Goal: Task Accomplishment & Management: Manage account settings

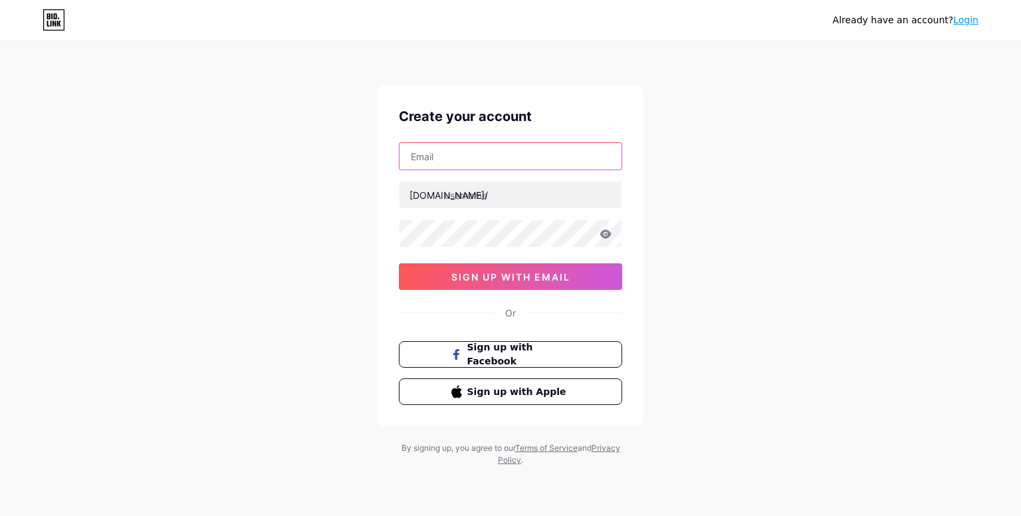
click at [514, 149] on input "text" at bounding box center [510, 156] width 222 height 27
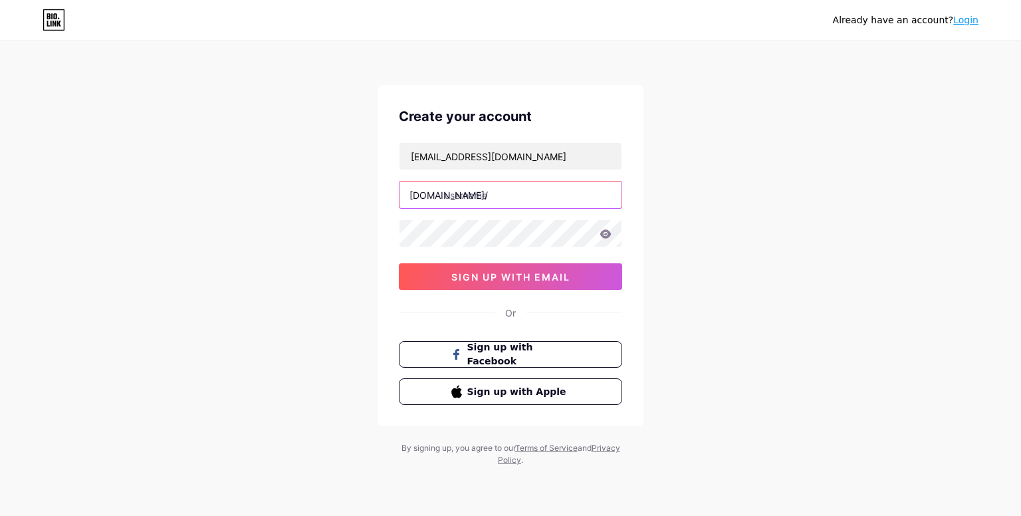
click at [476, 197] on input "text" at bounding box center [510, 194] width 222 height 27
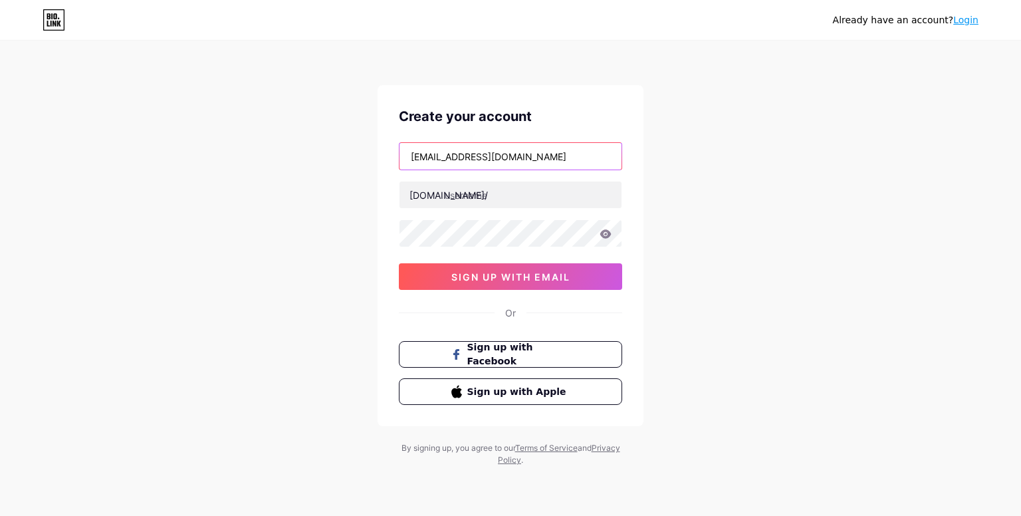
click at [498, 156] on input "varun@craftinggenius.in" at bounding box center [510, 156] width 222 height 27
type input "[EMAIL_ADDRESS][DOMAIN_NAME]"
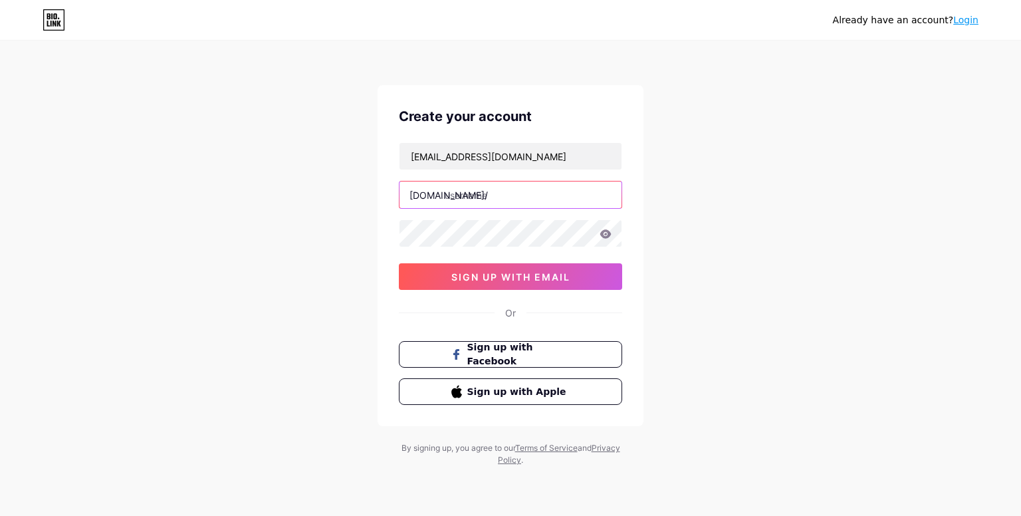
click at [463, 200] on input "text" at bounding box center [510, 194] width 222 height 27
paste input "craftinggenius"
type input "craftinggenius"
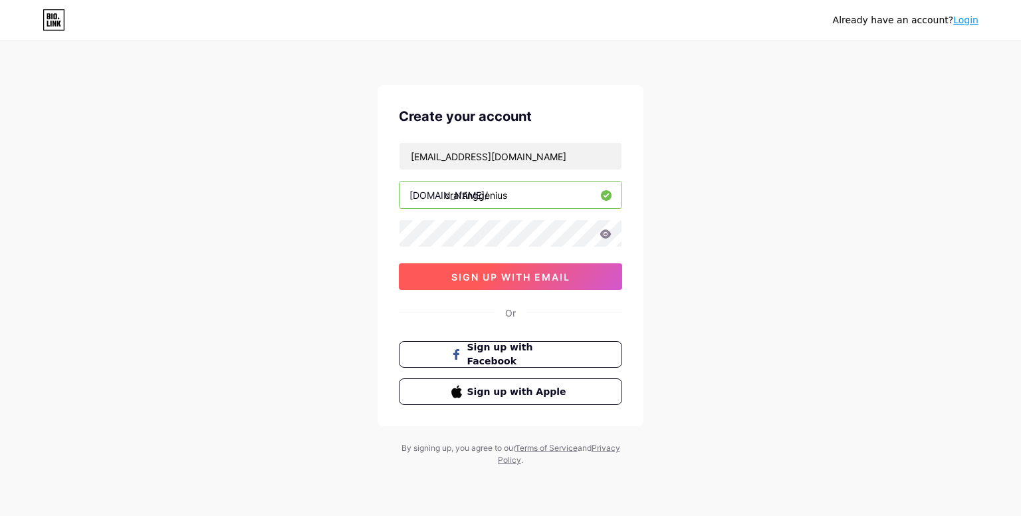
click at [474, 271] on span "sign up with email" at bounding box center [510, 276] width 119 height 11
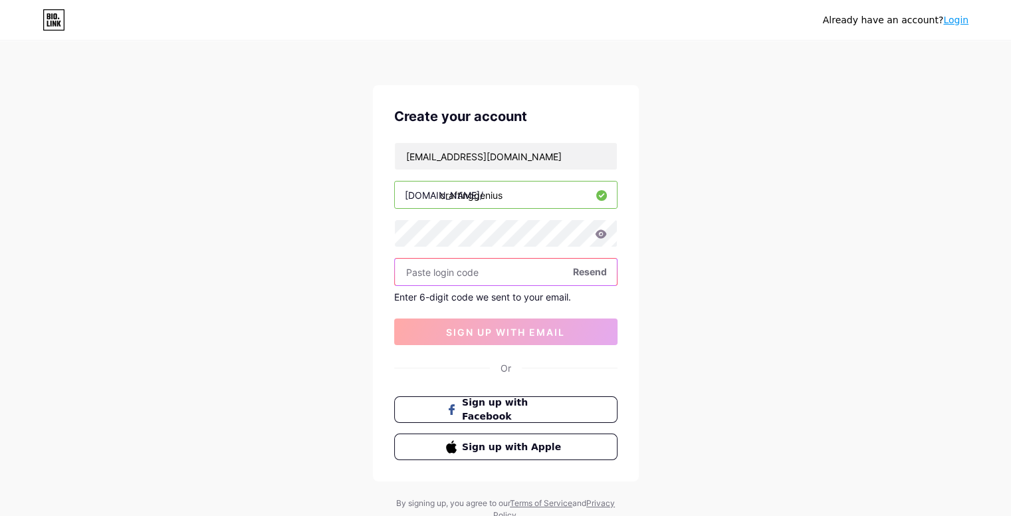
paste input "768616"
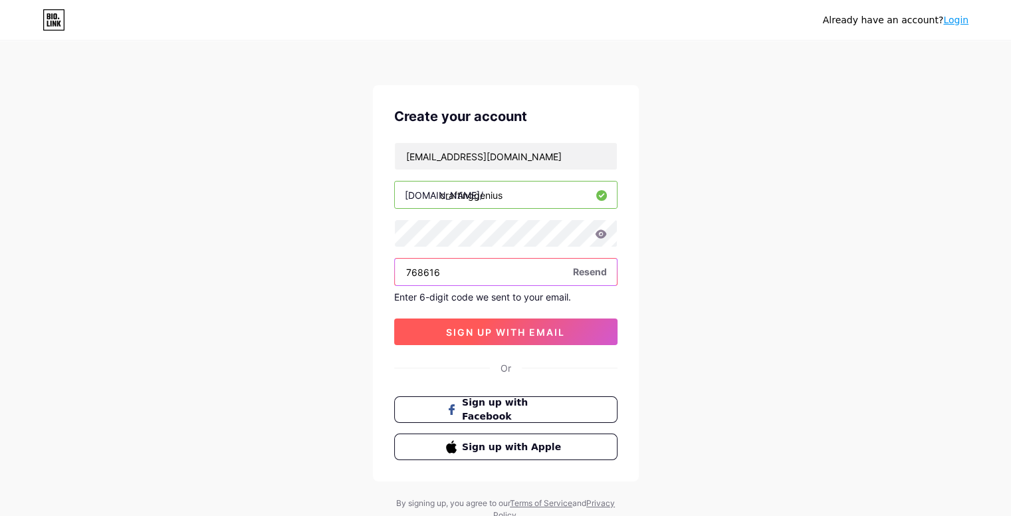
type input "768616"
click at [484, 327] on span "sign up with email" at bounding box center [505, 331] width 119 height 11
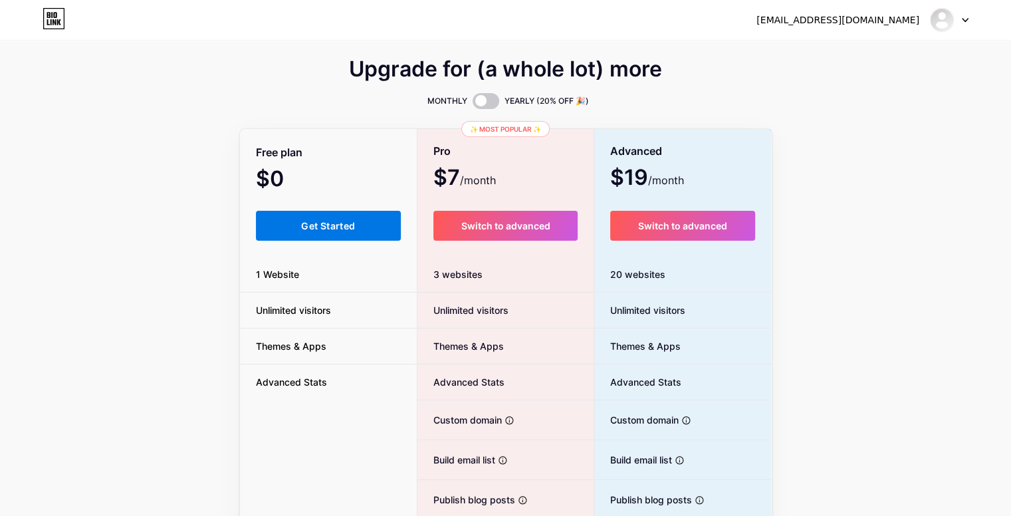
click at [353, 234] on button "Get Started" at bounding box center [329, 226] width 146 height 30
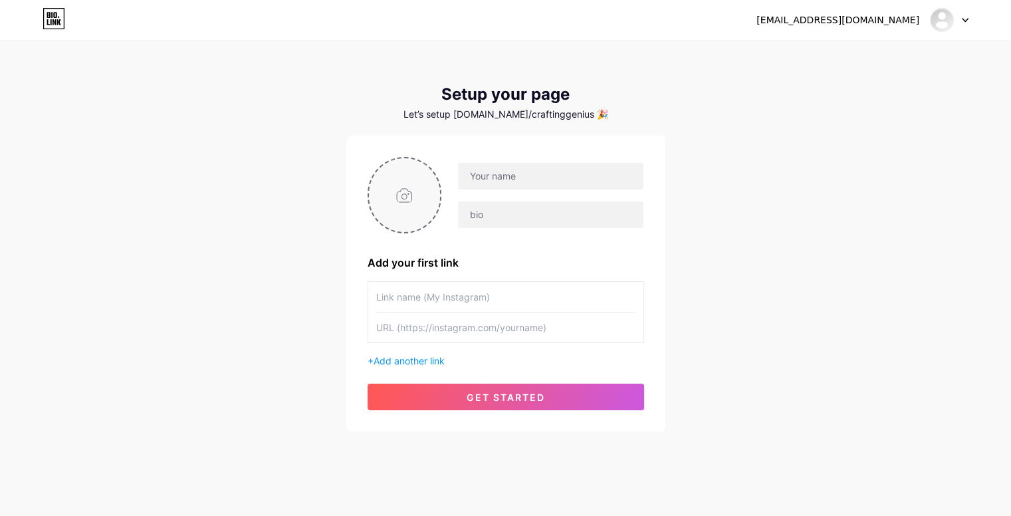
click at [428, 198] on input "file" at bounding box center [405, 195] width 72 height 74
type input "C:\fakepath\CG-Logo-160-x-160_1_..._imresizer.jpeg"
click at [433, 288] on input "text" at bounding box center [505, 297] width 259 height 30
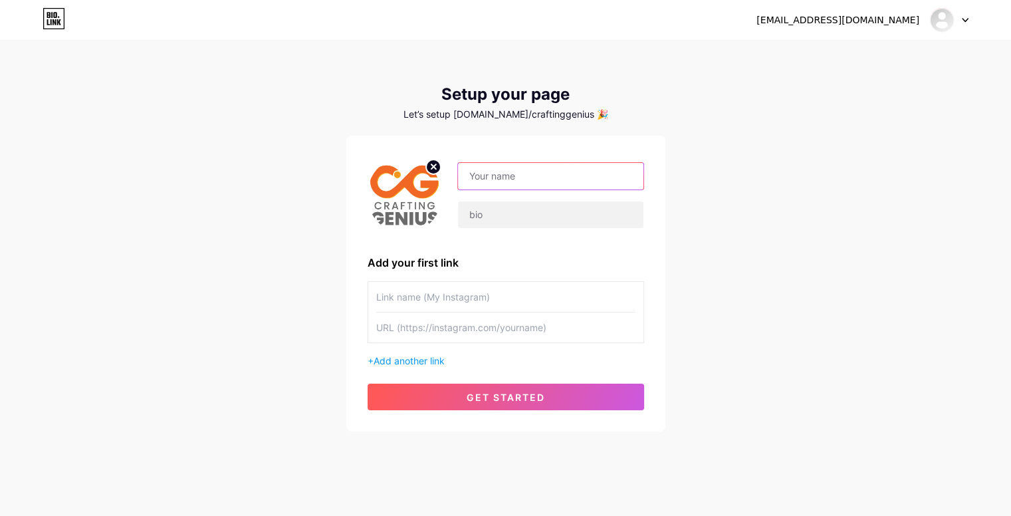
click at [541, 178] on input "text" at bounding box center [550, 176] width 185 height 27
paste input "craftinggenius"
click at [470, 169] on input "craftinggenius" at bounding box center [550, 176] width 185 height 27
type input "Craftinggenius"
click at [488, 219] on input "text" at bounding box center [550, 214] width 185 height 27
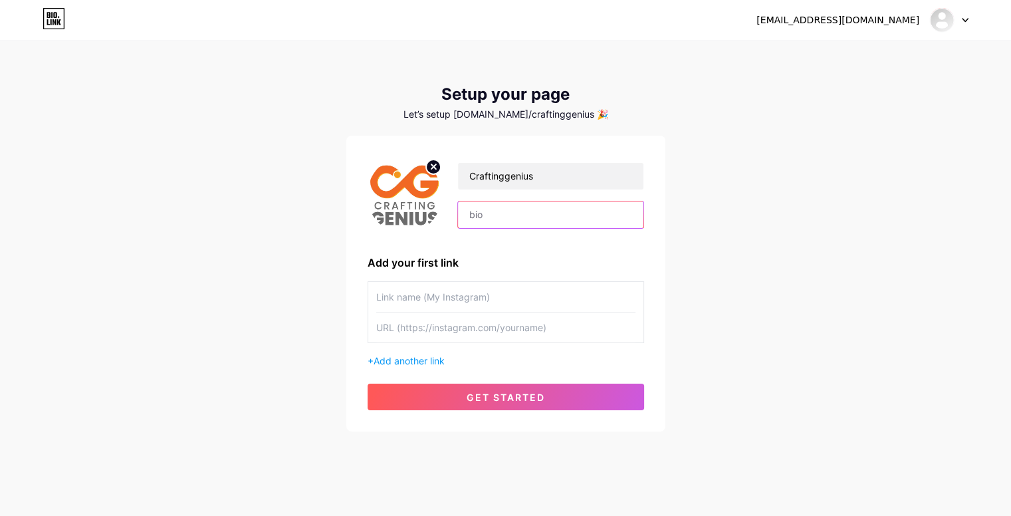
paste input "Crafting Genius is a full-service brand communication and digital marketing age…"
type input "Crafting Genius is a full-service brand communication and digital marketing age…"
click at [422, 318] on input "text" at bounding box center [505, 327] width 259 height 30
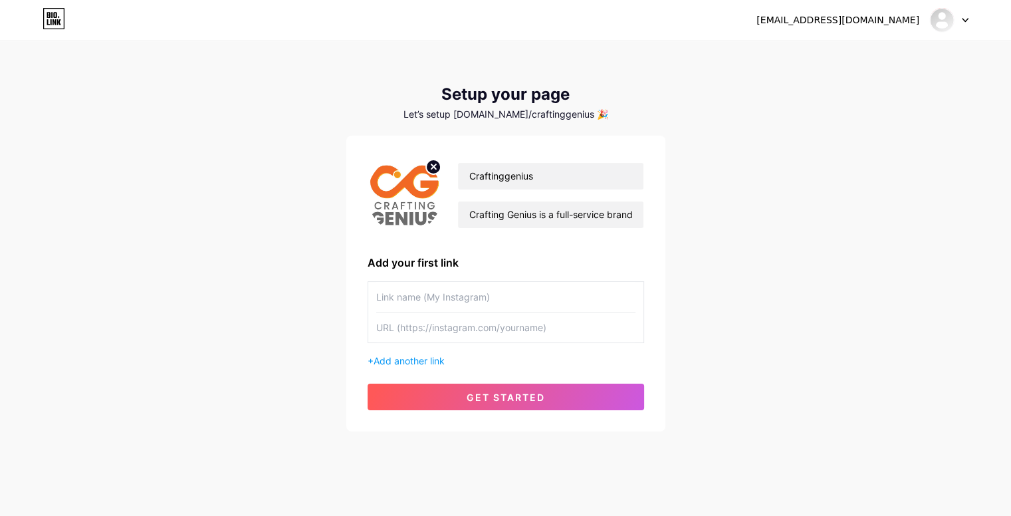
paste input "https://www.instagram.com/craftinggenius/"
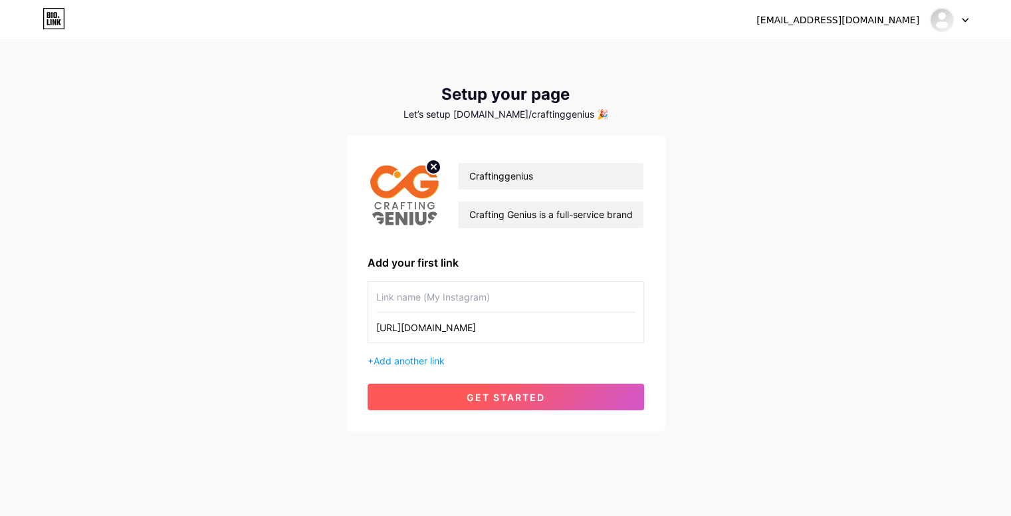
click at [481, 393] on span "get started" at bounding box center [505, 396] width 78 height 11
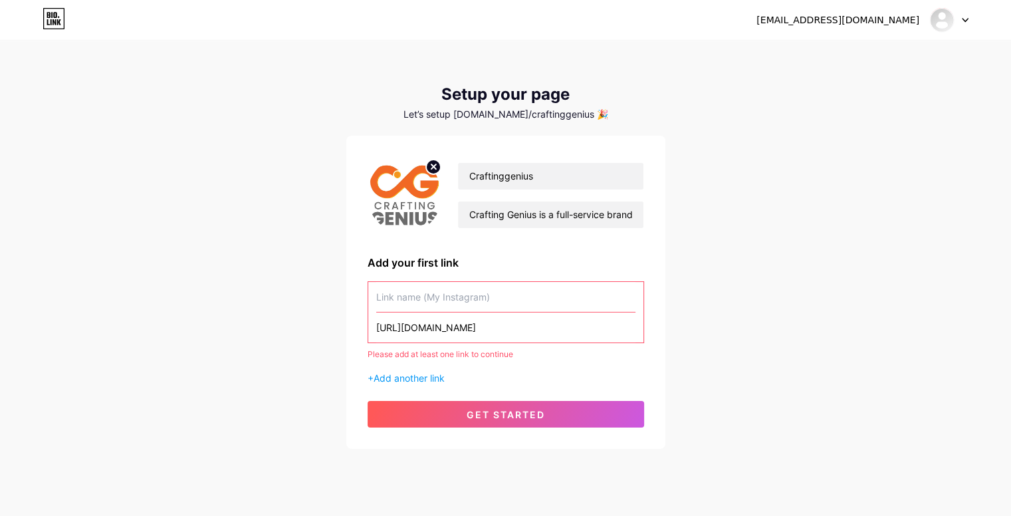
click at [505, 313] on input "https://www.instagram.com/craftinggenius/" at bounding box center [505, 327] width 259 height 30
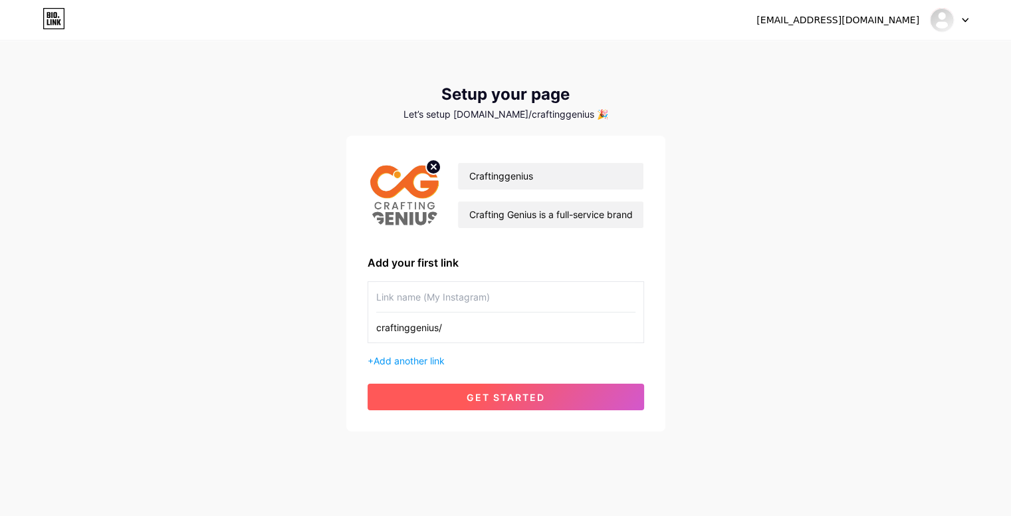
click at [528, 400] on span "get started" at bounding box center [505, 396] width 78 height 11
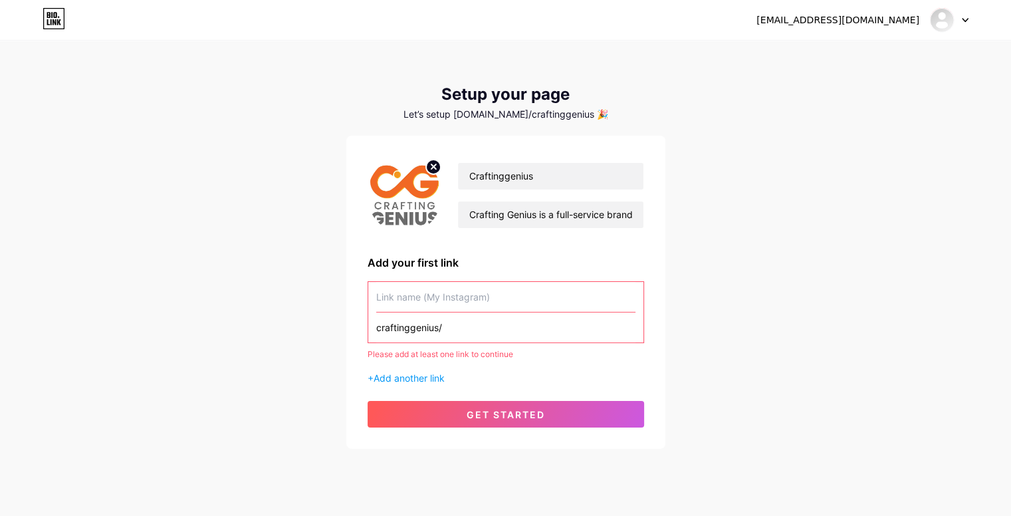
click at [470, 330] on input "craftinggenius/" at bounding box center [505, 327] width 259 height 30
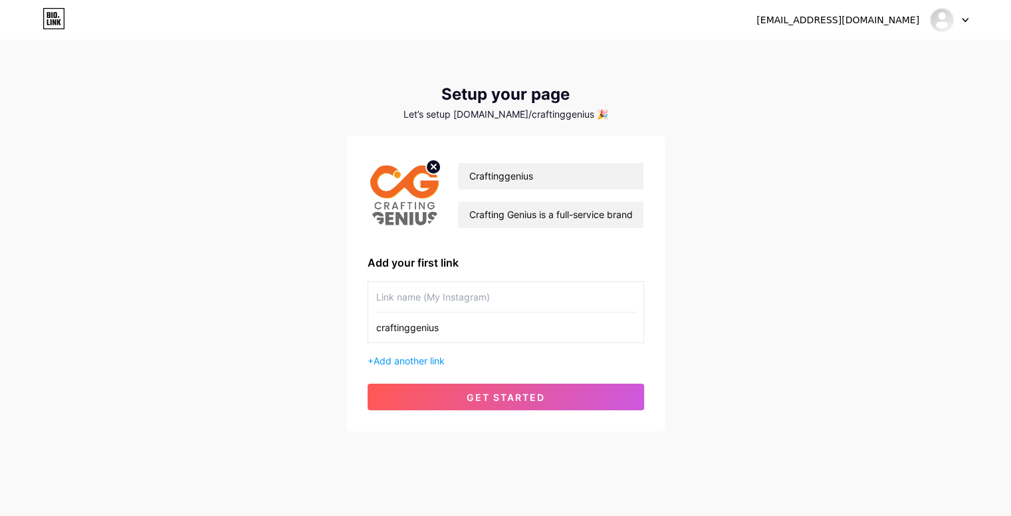
click at [379, 324] on input "craftinggenius" at bounding box center [505, 327] width 259 height 30
click at [385, 323] on input "craftinggenius" at bounding box center [505, 327] width 259 height 30
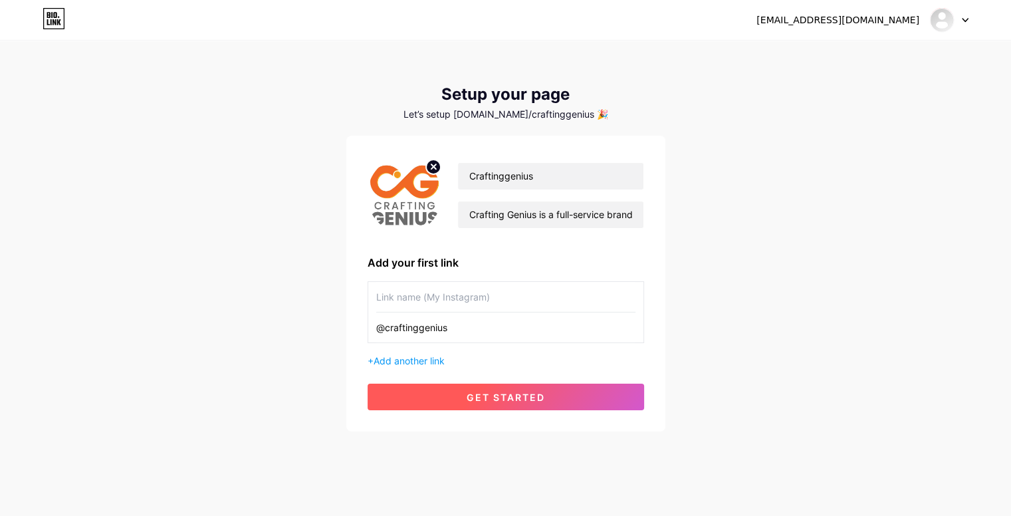
click at [458, 395] on button "get started" at bounding box center [505, 396] width 276 height 27
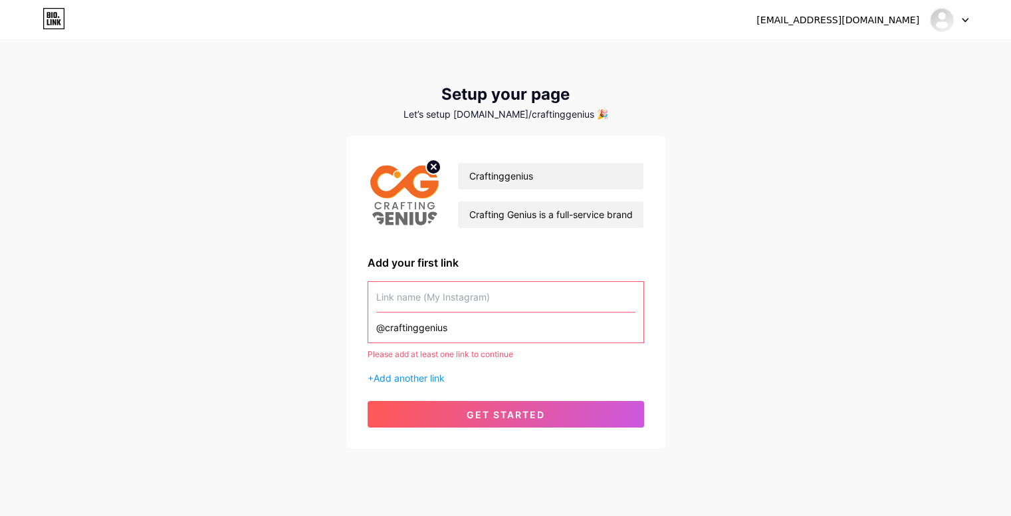
click at [447, 333] on input "@craftinggenius" at bounding box center [505, 327] width 259 height 30
click at [388, 332] on input "@craftinggenius" at bounding box center [505, 327] width 259 height 30
type input "craftinggenius"
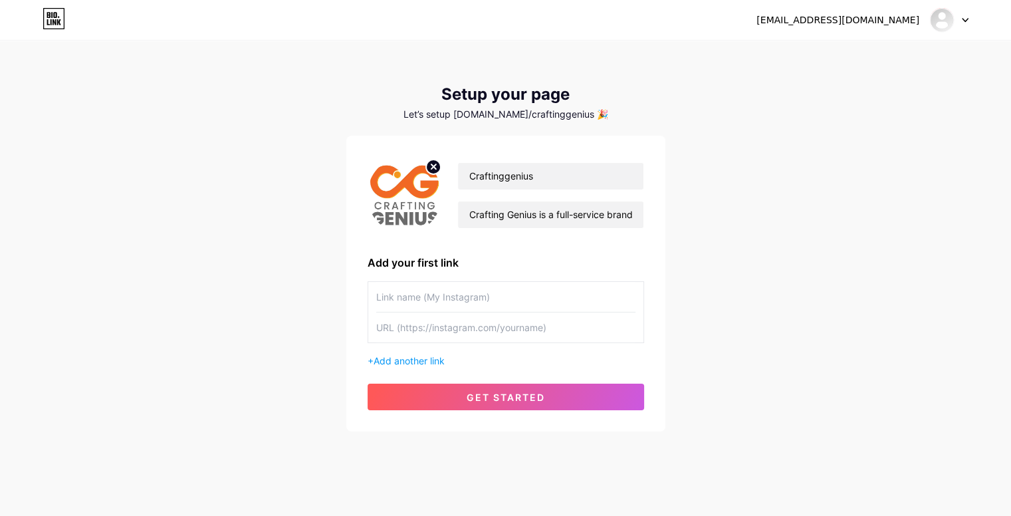
click at [388, 332] on input "text" at bounding box center [505, 327] width 259 height 30
paste input "https://www.instagram.com/craftinggenius/"
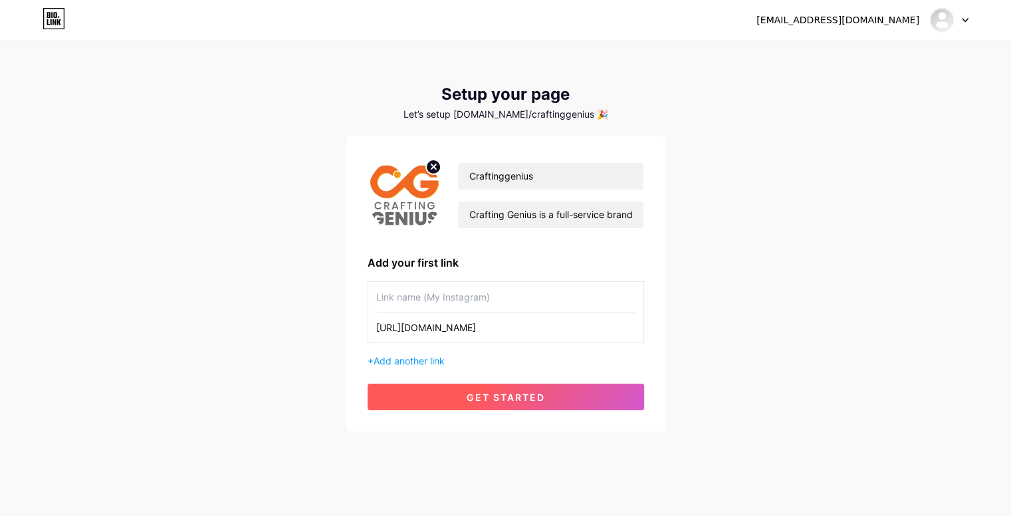
click at [548, 402] on button "get started" at bounding box center [505, 396] width 276 height 27
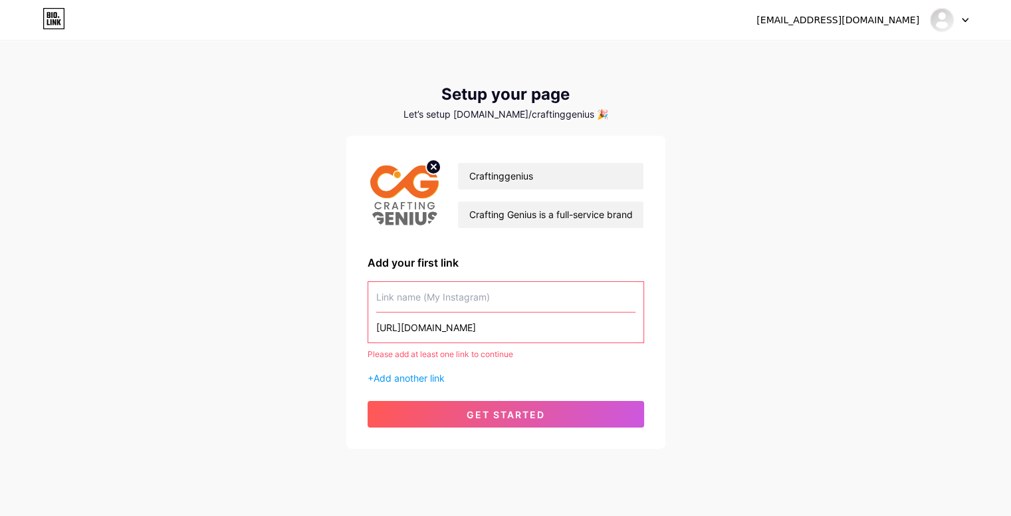
click at [466, 285] on input "text" at bounding box center [505, 297] width 259 height 30
click at [442, 375] on span "Add another link" at bounding box center [408, 377] width 71 height 11
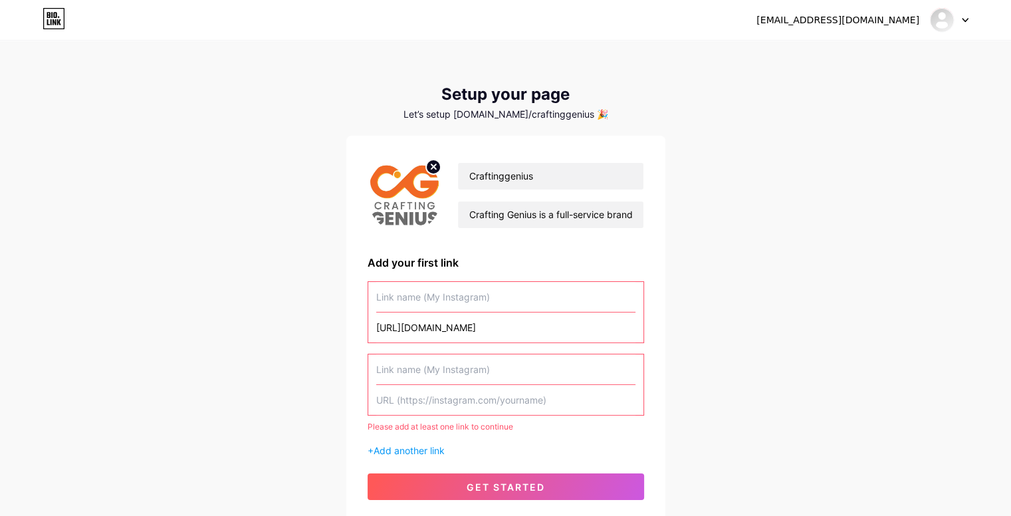
click at [474, 365] on input "text" at bounding box center [505, 369] width 259 height 30
click at [477, 288] on input "text" at bounding box center [505, 297] width 259 height 30
click at [405, 335] on input "https://www.instagram.com/craftinggenius/" at bounding box center [505, 327] width 259 height 30
click at [415, 330] on input "https://www.instagram.com/craftinggenius/" at bounding box center [505, 327] width 259 height 30
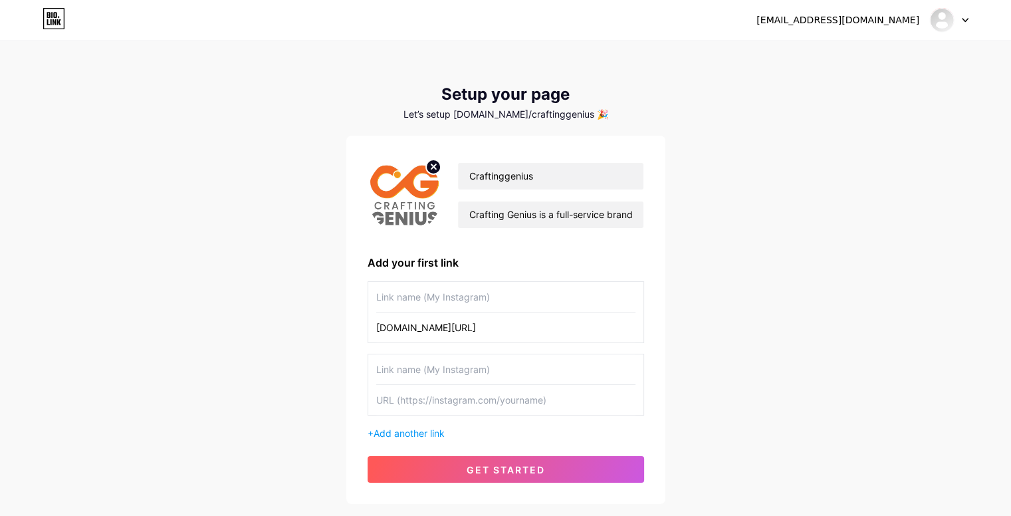
click at [415, 330] on input "[DOMAIN_NAME][URL]" at bounding box center [505, 327] width 259 height 30
paste input "https://"
click at [413, 328] on input "https://www.instagram.com/craftinggenius/" at bounding box center [505, 327] width 259 height 30
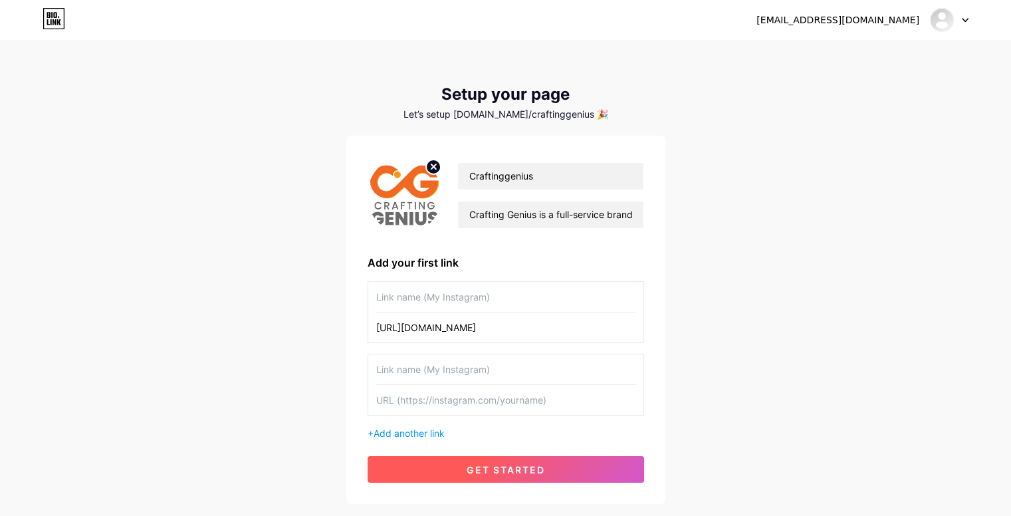
type input "https://instagram.com/craftinggenius/"
click at [502, 462] on button "get started" at bounding box center [505, 469] width 276 height 27
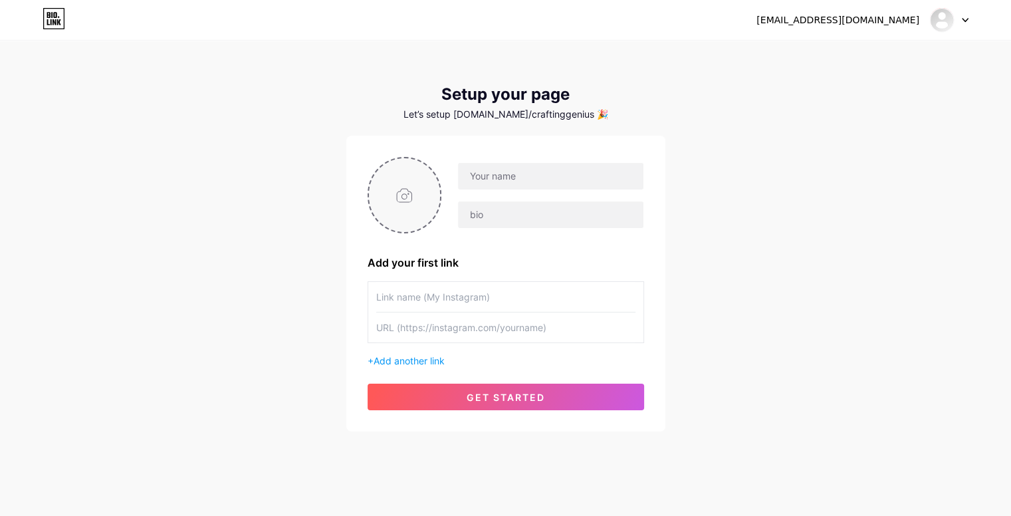
click at [418, 208] on input "file" at bounding box center [405, 195] width 72 height 74
type input "C:\fakepath\CG-Logo-160-x-160_1_..._imresizer.jpeg"
click at [497, 189] on div at bounding box center [550, 176] width 186 height 28
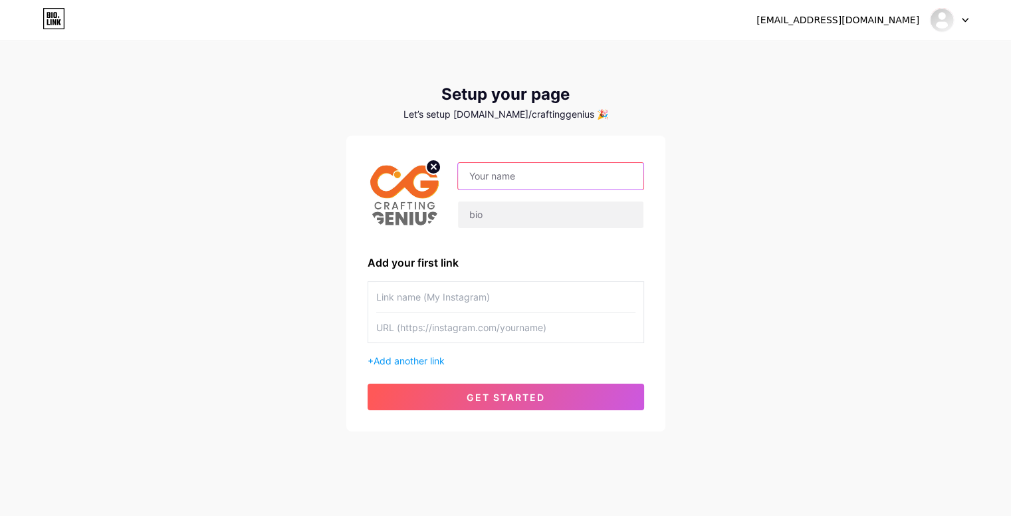
click at [495, 184] on input "text" at bounding box center [550, 176] width 185 height 27
click at [512, 181] on input "c" at bounding box center [550, 176] width 185 height 27
click at [510, 176] on input "Creatinggenius" at bounding box center [550, 176] width 185 height 27
paste input "aftinggenius"
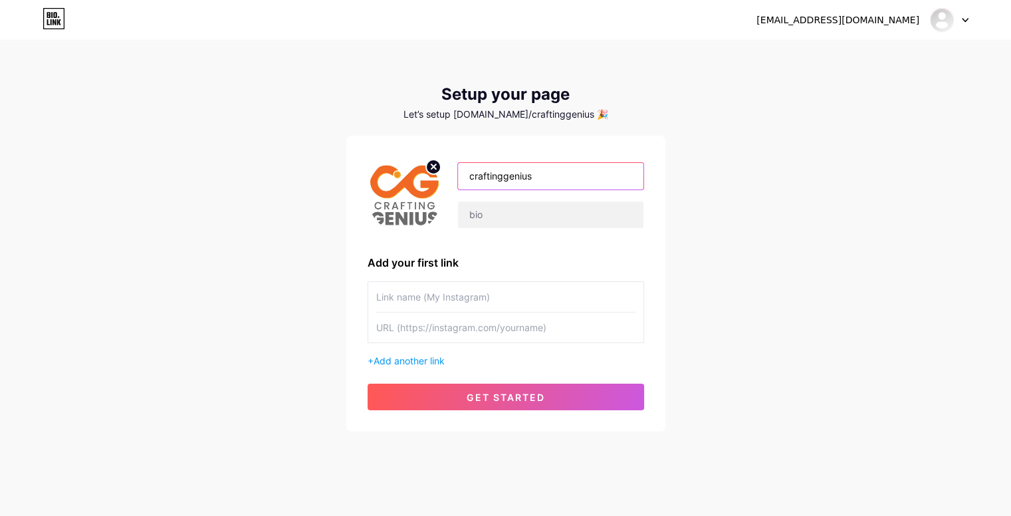
type input "craftinggenius"
click at [510, 218] on input "text" at bounding box center [550, 214] width 185 height 27
paste input "Crafting Genius is a full-service brand communication and digital marketing age…"
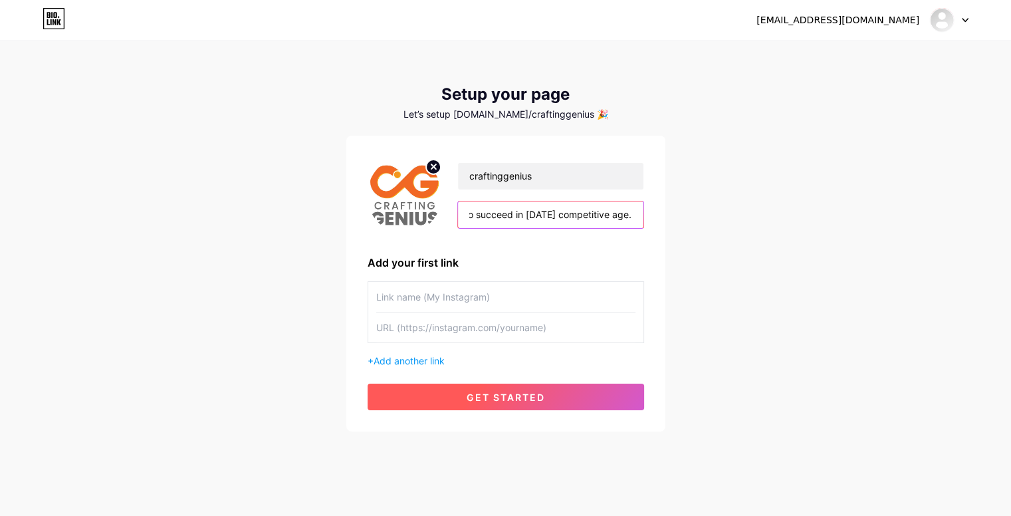
type input "Crafting Genius is a full-service brand communication and digital marketing age…"
click at [497, 391] on span "get started" at bounding box center [505, 396] width 78 height 11
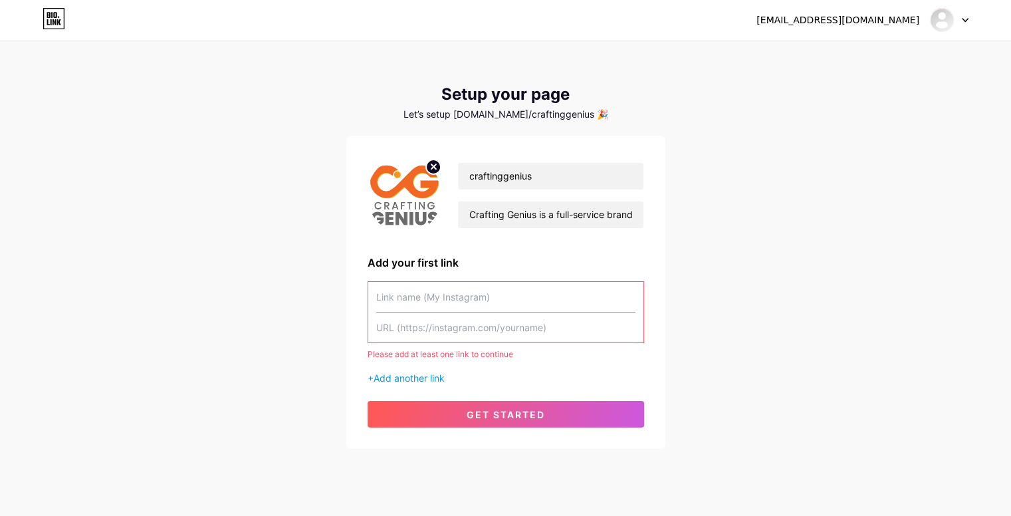
click at [475, 322] on input "text" at bounding box center [505, 327] width 259 height 30
click at [519, 175] on input "craftinggenius" at bounding box center [550, 176] width 185 height 27
click at [461, 322] on input "text" at bounding box center [505, 327] width 259 height 30
paste input "craftinggenius"
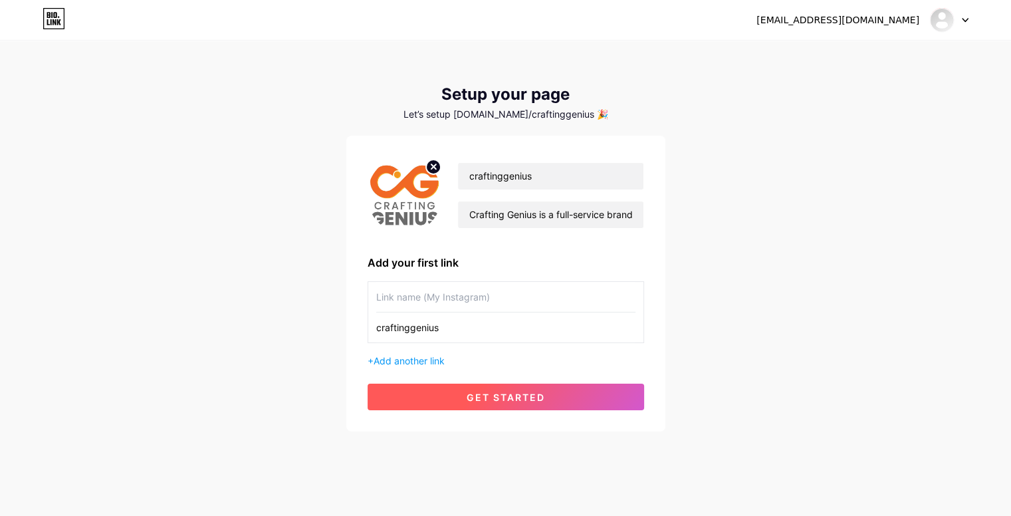
type input "craftinggenius"
click at [484, 385] on button "get started" at bounding box center [505, 396] width 276 height 27
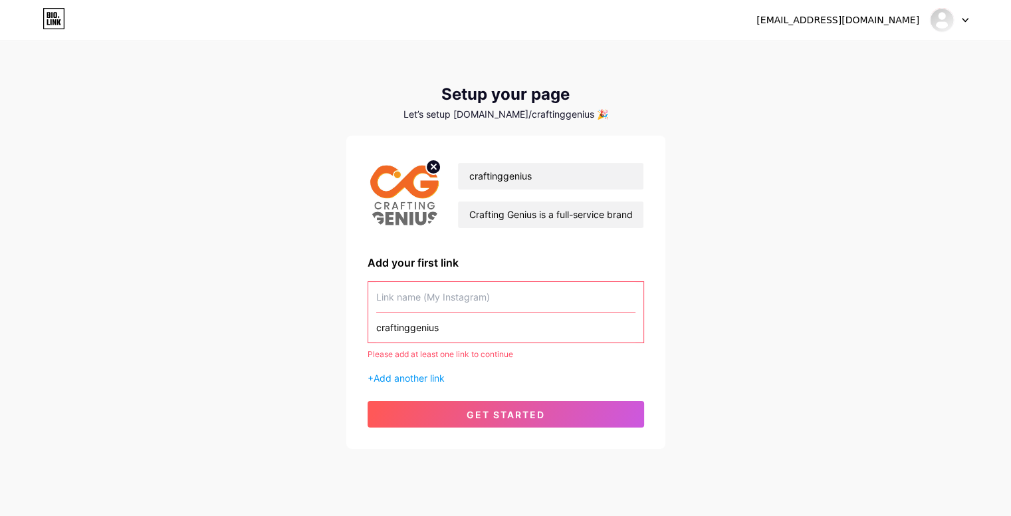
click at [439, 330] on input "craftinggenius" at bounding box center [505, 327] width 259 height 30
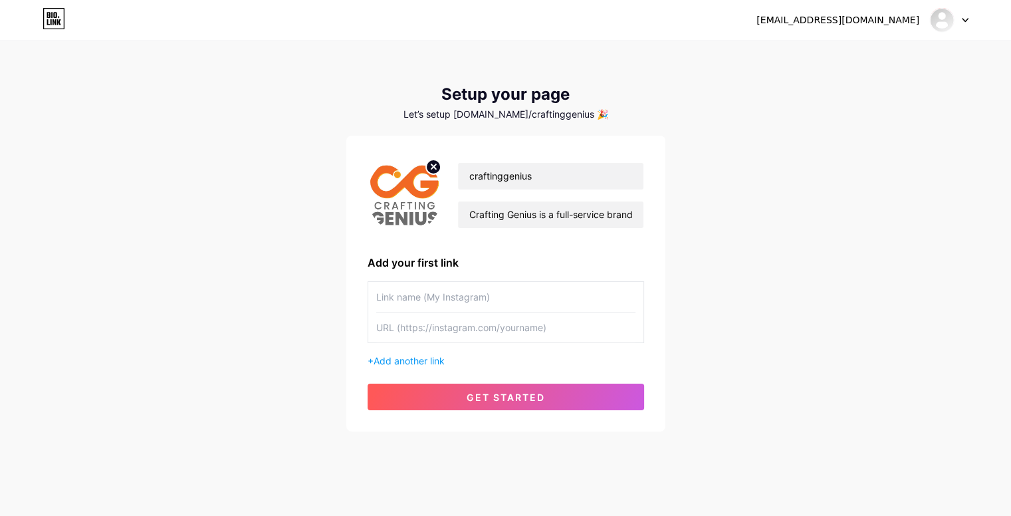
click at [453, 284] on input "text" at bounding box center [505, 297] width 259 height 30
paste input "craftinggenius"
type input "craftinggenius"
click at [444, 330] on input "text" at bounding box center [505, 327] width 259 height 30
paste input "[DOMAIN_NAME][URL]"
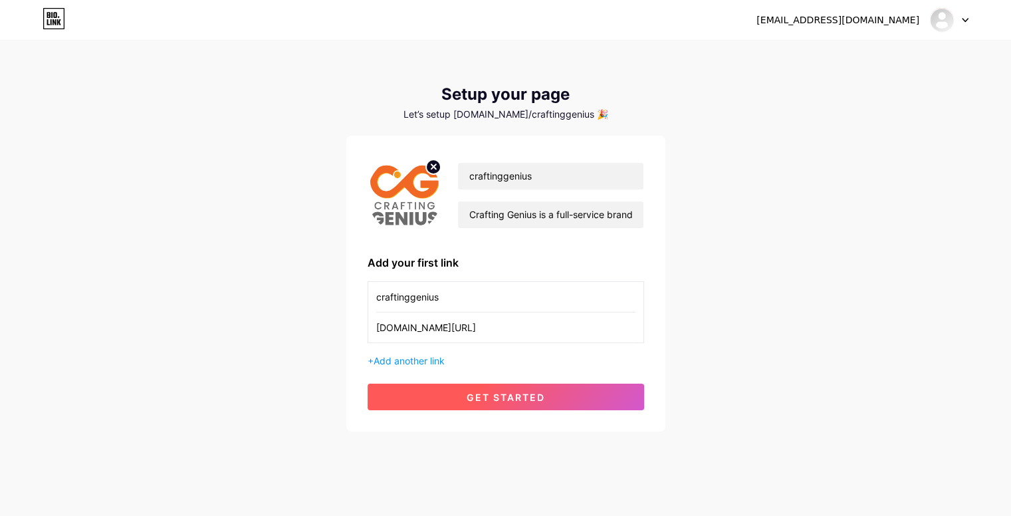
type input "[DOMAIN_NAME][URL]"
click at [437, 389] on button "get started" at bounding box center [505, 396] width 276 height 27
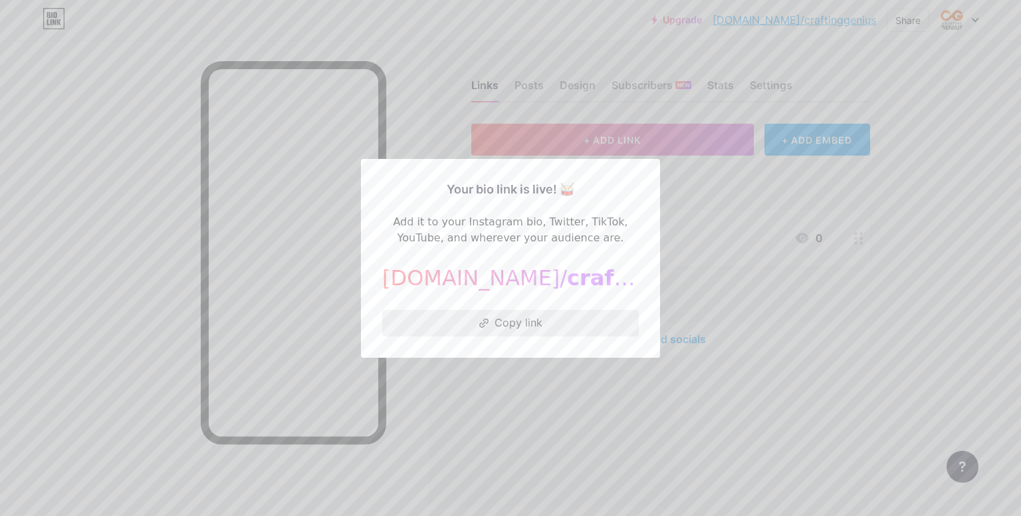
click at [563, 316] on button "Copy link" at bounding box center [510, 323] width 256 height 27
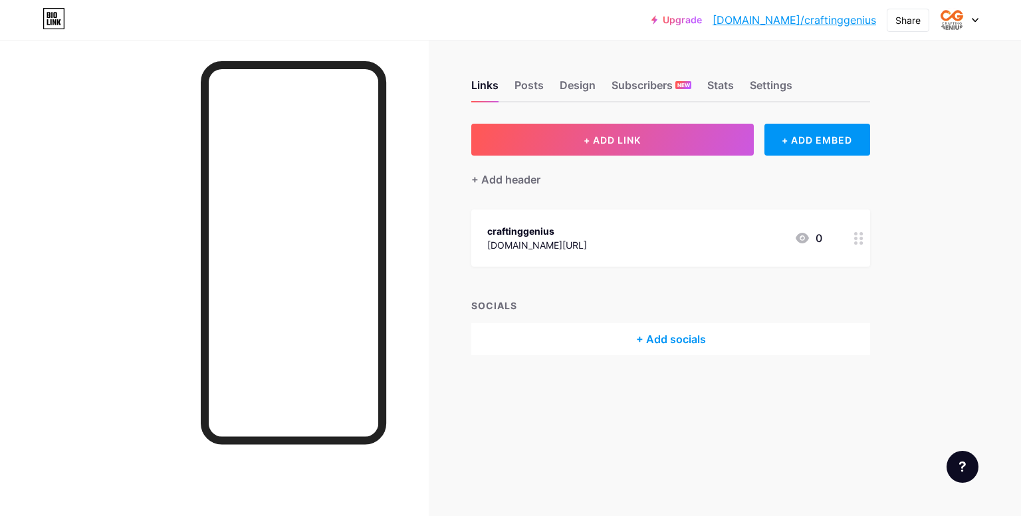
click at [975, 24] on div at bounding box center [958, 20] width 39 height 24
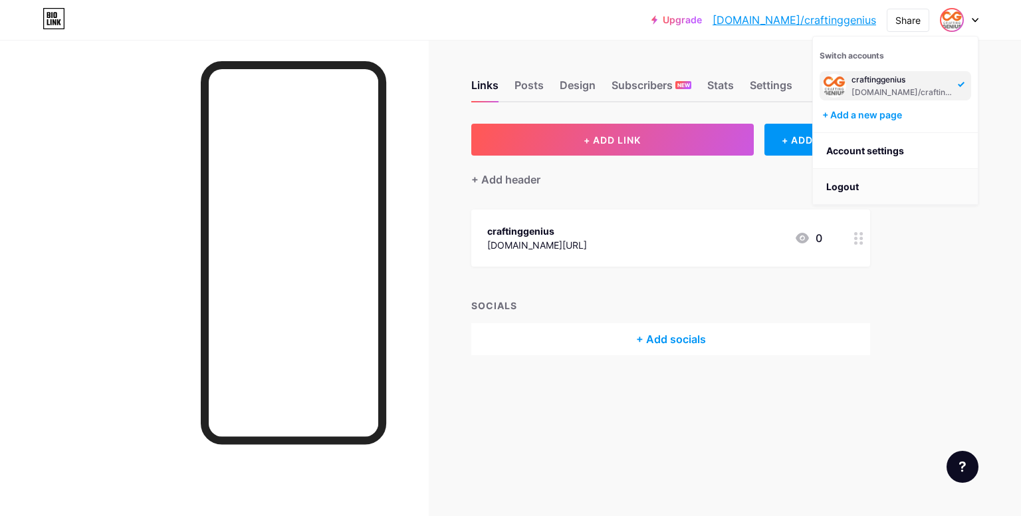
click at [855, 192] on li "Logout" at bounding box center [895, 187] width 165 height 36
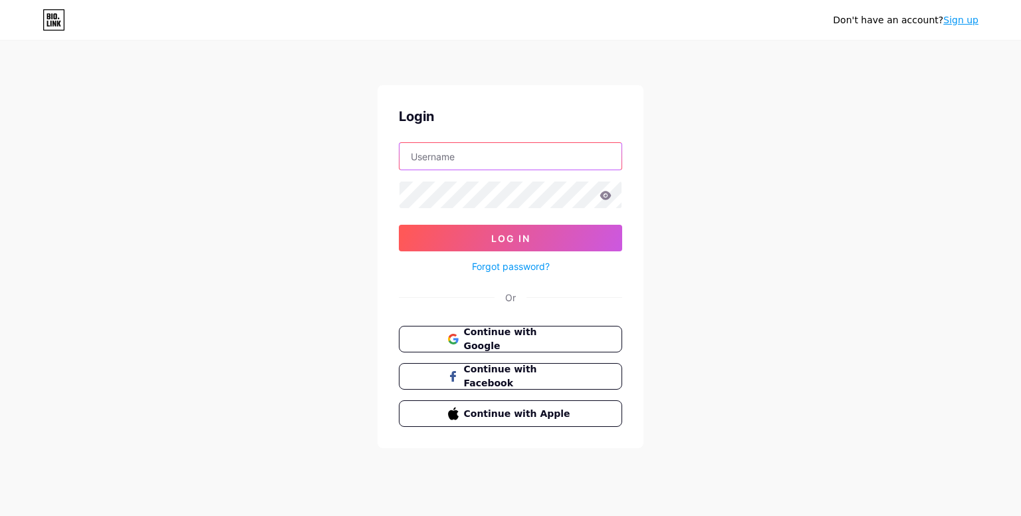
type input "[EMAIL_ADDRESS][DOMAIN_NAME]"
click at [516, 155] on input "[EMAIL_ADDRESS][DOMAIN_NAME]" at bounding box center [510, 156] width 222 height 27
click at [691, 325] on div "Don't have an account? Sign up Login cgseo10@gmail.com Log In Forgot password? …" at bounding box center [510, 245] width 1021 height 490
click at [954, 23] on link "Sign up" at bounding box center [960, 20] width 35 height 11
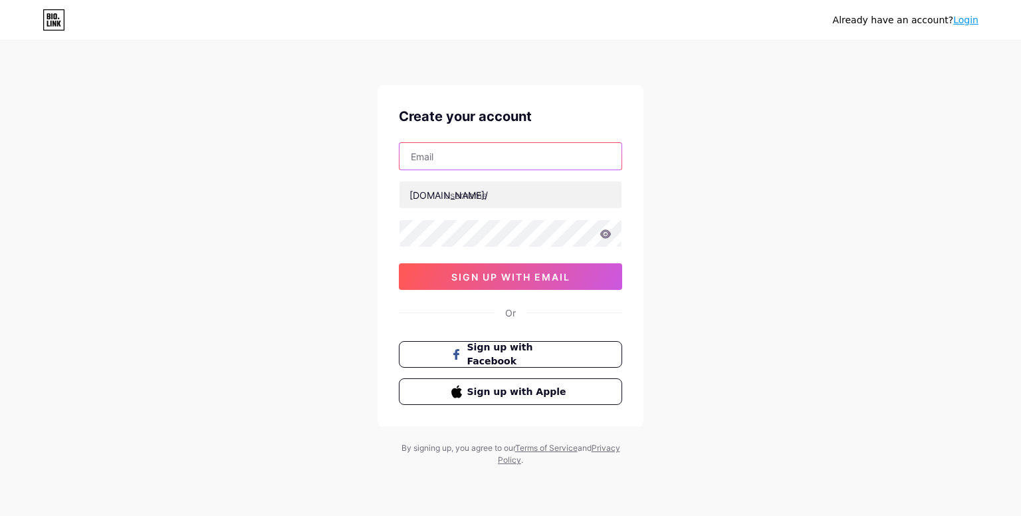
click at [512, 160] on input "text" at bounding box center [510, 156] width 222 height 27
type input "kalyantrick52@gmail.com"
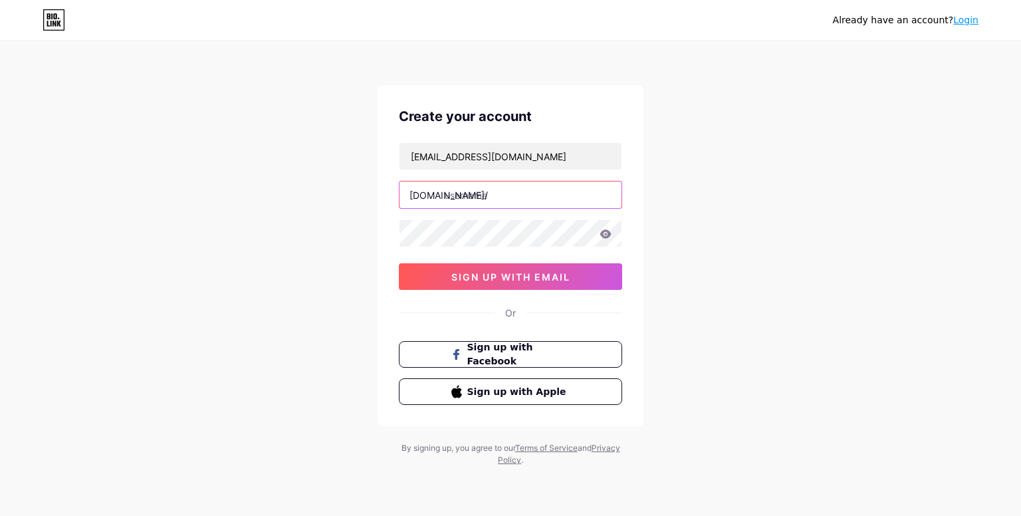
click at [466, 194] on input "text" at bounding box center [510, 194] width 222 height 27
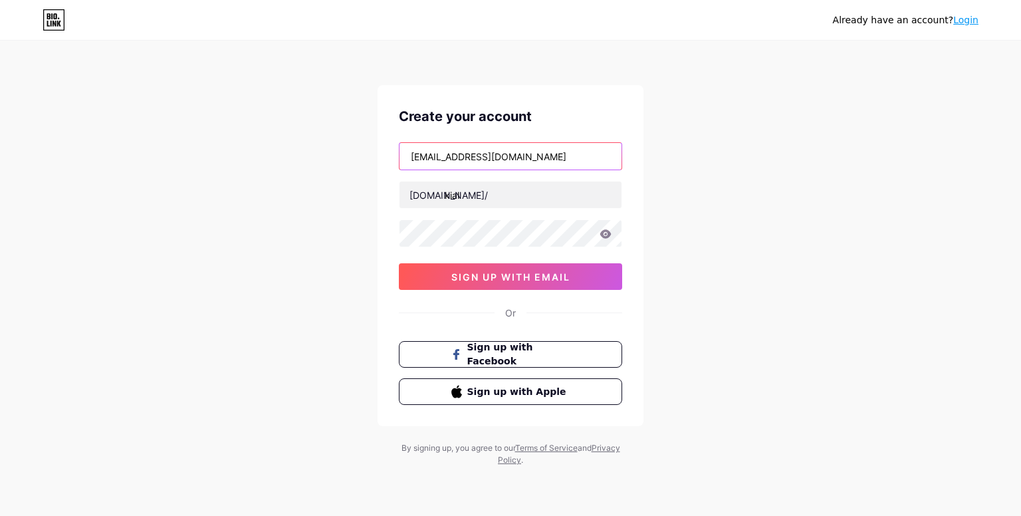
drag, startPoint x: 456, startPoint y: 153, endPoint x: 280, endPoint y: 123, distance: 178.7
click at [280, 123] on div "Already have an account? Login Create your account kalyantrick52@gmail.com bio.…" at bounding box center [510, 254] width 1021 height 508
drag, startPoint x: 442, startPoint y: 199, endPoint x: 521, endPoint y: 197, distance: 78.4
click at [521, 197] on div "bio.link/ kial" at bounding box center [510, 195] width 223 height 28
click at [502, 195] on input "kial" at bounding box center [510, 194] width 222 height 27
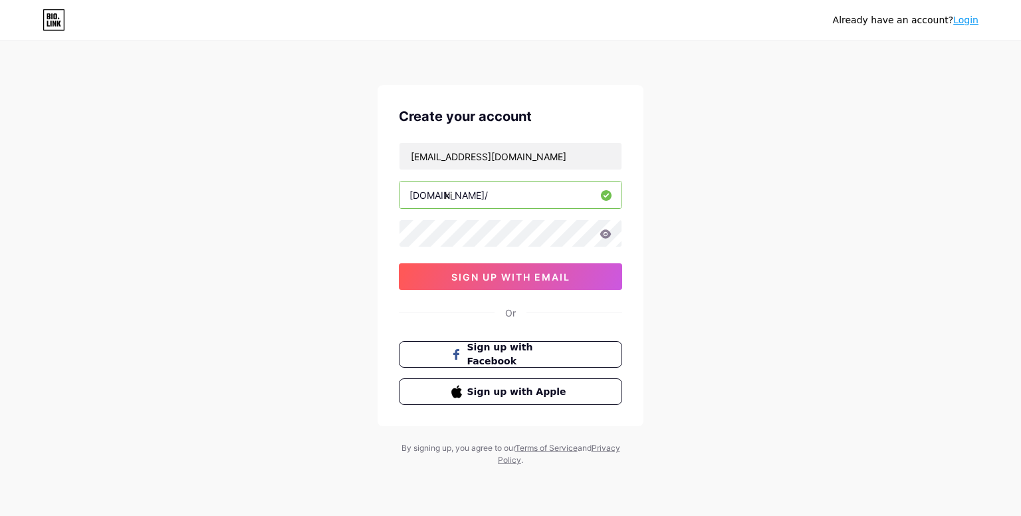
type input "k"
paste input "kalyantrick"
type input "kalyantrick"
drag, startPoint x: 339, startPoint y: 322, endPoint x: 458, endPoint y: 284, distance: 125.4
click at [339, 322] on div "Already have an account? Login Create your account kalyantrick52@gmail.com bio.…" at bounding box center [510, 254] width 1021 height 508
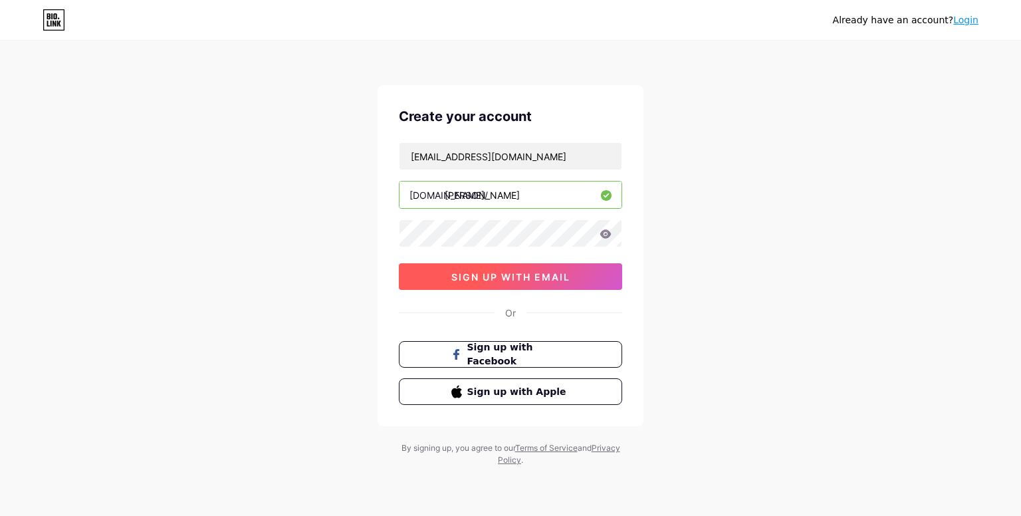
click at [525, 280] on span "sign up with email" at bounding box center [510, 276] width 119 height 11
